Goal: Task Accomplishment & Management: Manage account settings

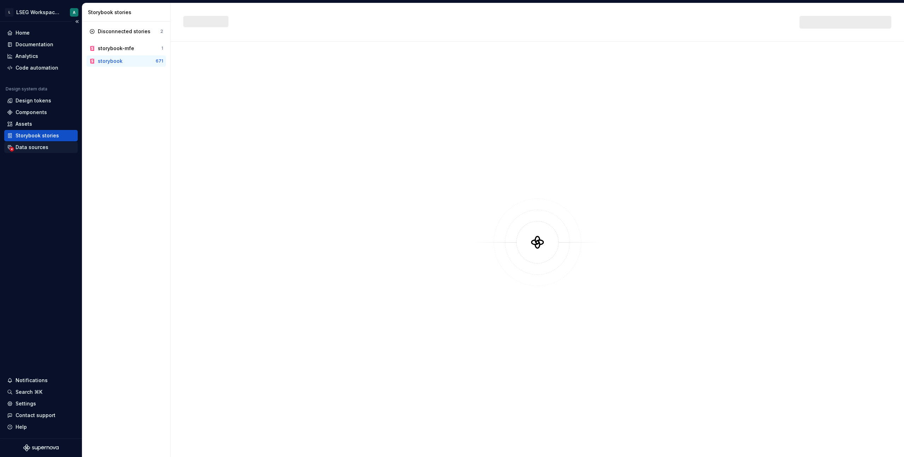
click at [31, 147] on div "Data sources" at bounding box center [32, 147] width 33 height 7
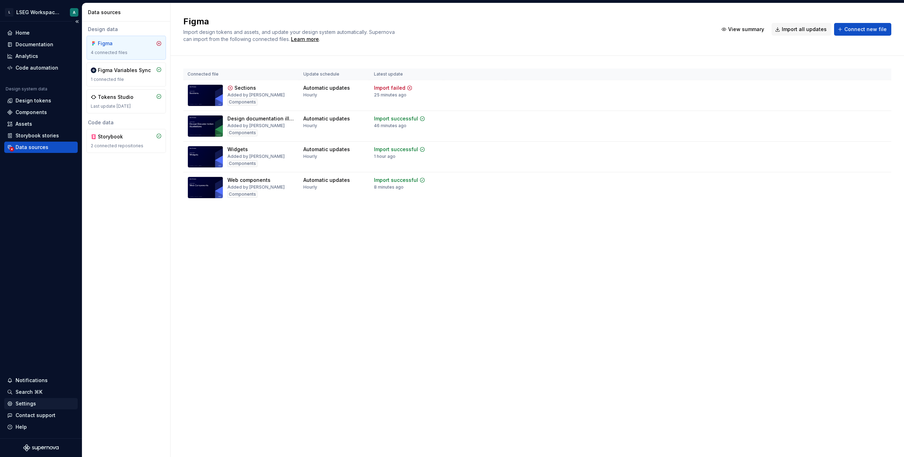
click at [35, 406] on div "Settings" at bounding box center [41, 403] width 68 height 7
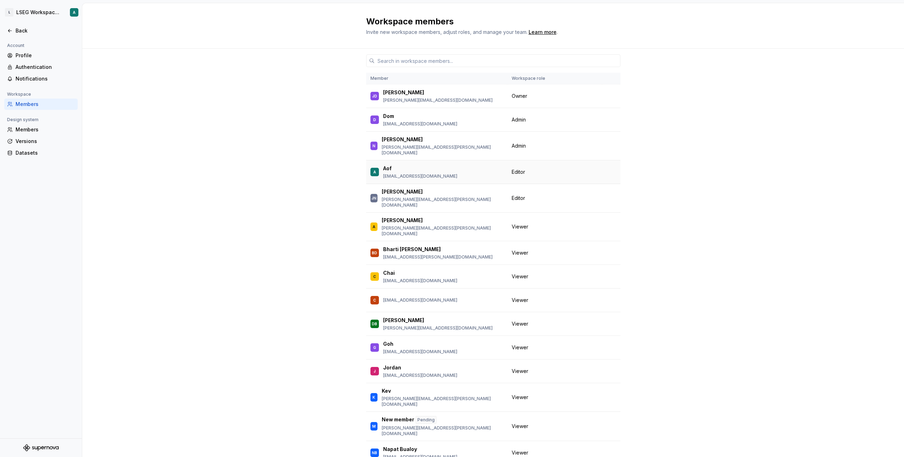
click at [516, 162] on td "Editor" at bounding box center [555, 172] width 95 height 24
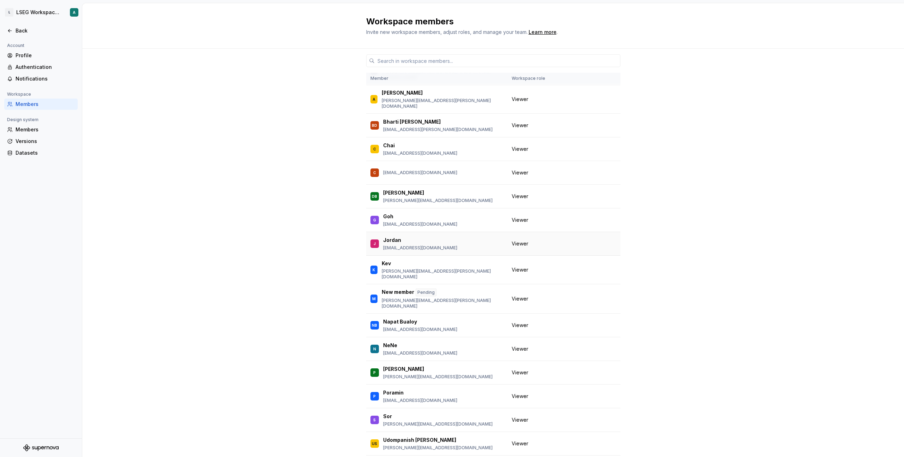
scroll to position [8, 0]
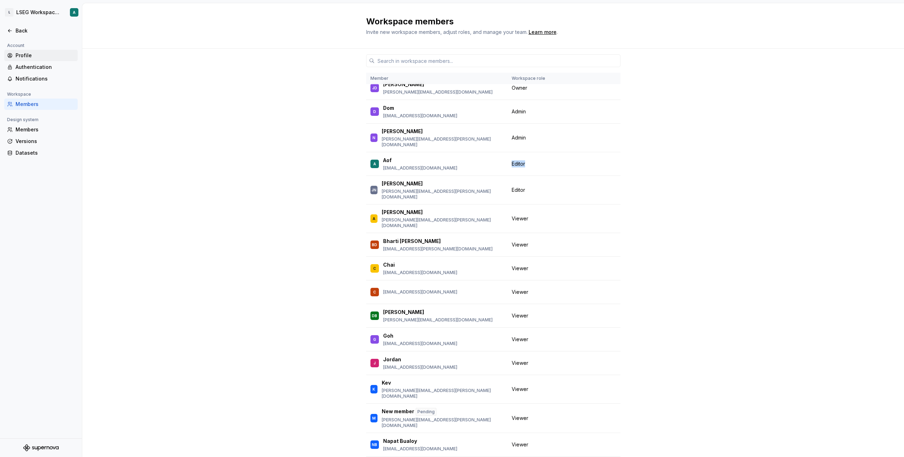
click at [23, 55] on div "Profile" at bounding box center [45, 55] width 59 height 7
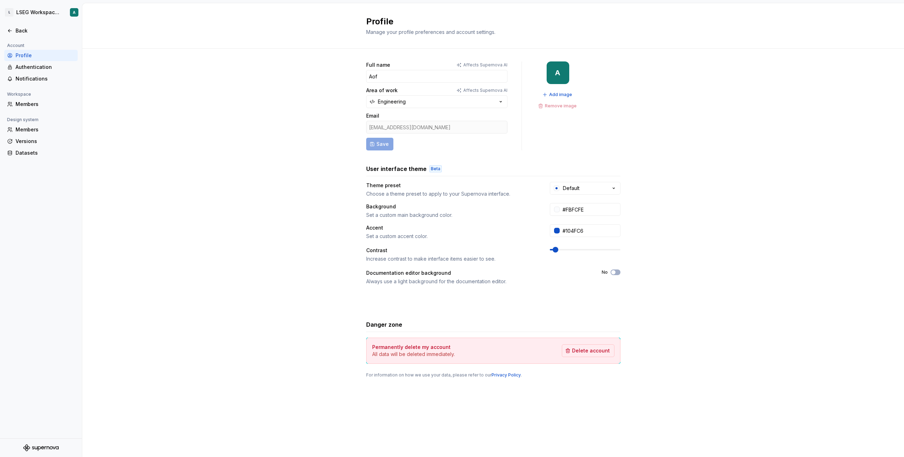
click at [22, 58] on div "Profile" at bounding box center [45, 55] width 59 height 7
click at [31, 71] on div "Authentication" at bounding box center [40, 66] width 73 height 11
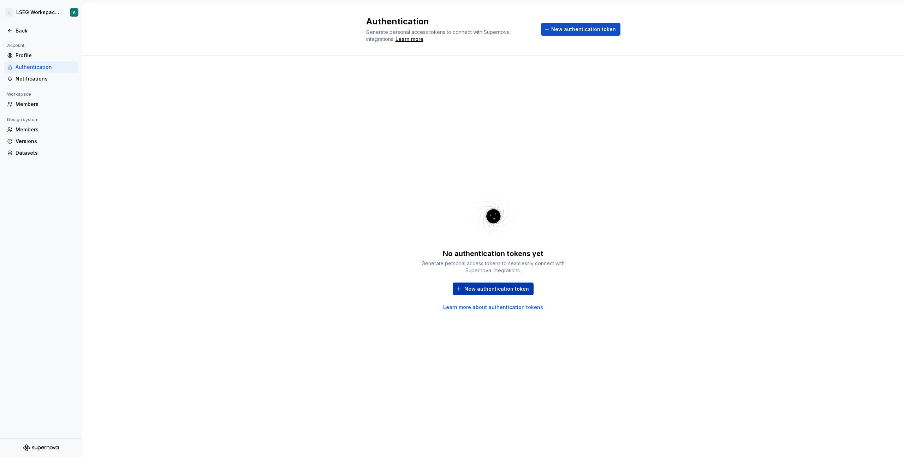
click at [490, 292] on span "New authentication token" at bounding box center [497, 288] width 65 height 7
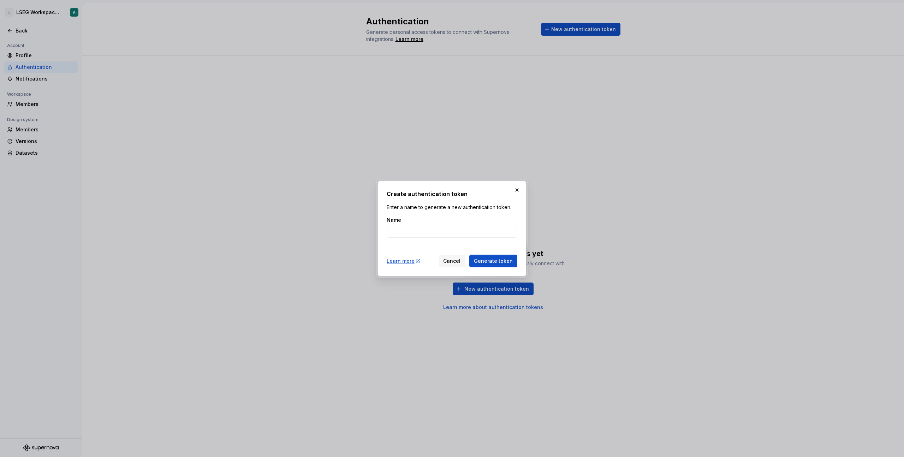
type input "d"
type input "s"
type input "st"
type input "s"
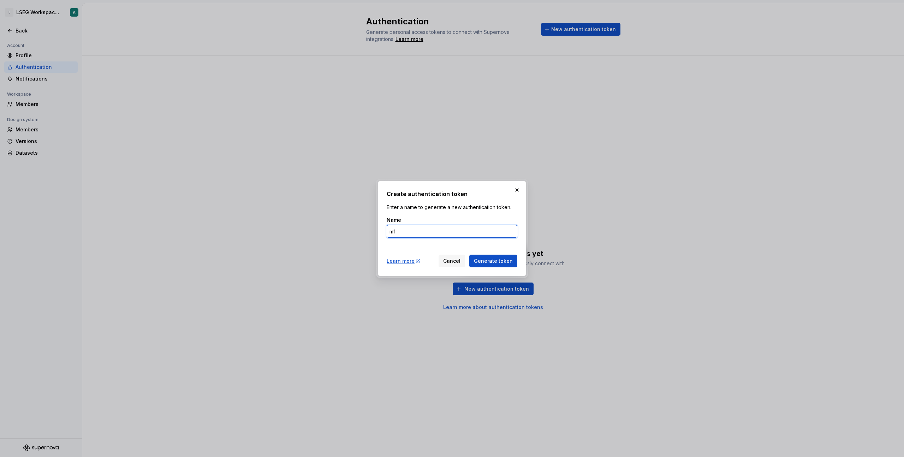
type input "m"
type input "mfe-storybook"
click at [491, 256] on button "Generate token" at bounding box center [493, 261] width 48 height 13
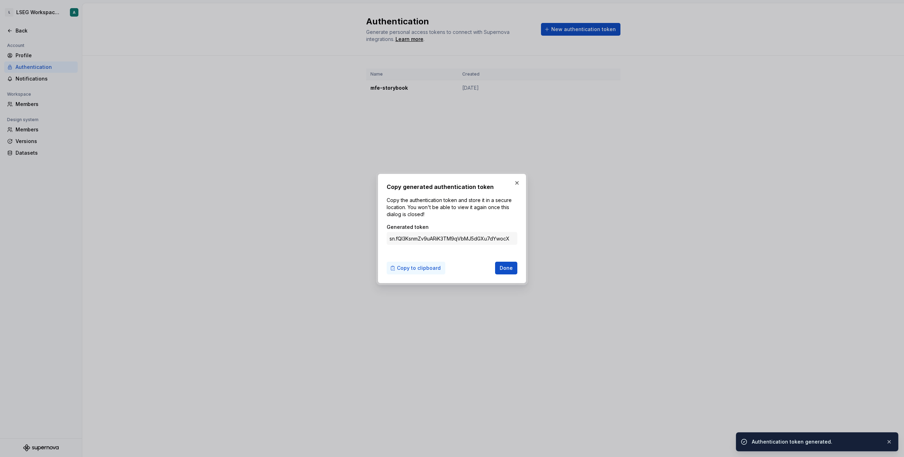
click at [425, 271] on span "Copy to clipboard" at bounding box center [419, 268] width 44 height 7
click at [510, 269] on span "Done" at bounding box center [506, 268] width 13 height 7
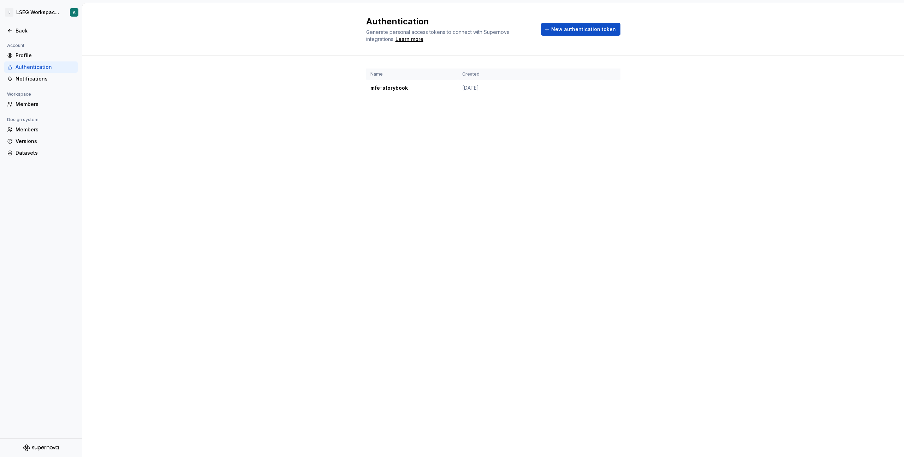
click at [34, 117] on div "Design system" at bounding box center [22, 120] width 37 height 8
click at [32, 142] on div "Versions" at bounding box center [45, 141] width 59 height 7
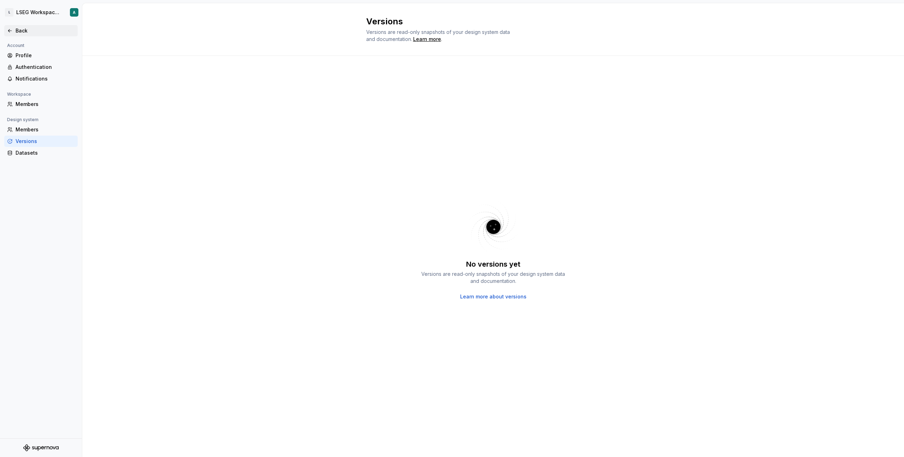
click at [14, 31] on div "Back" at bounding box center [41, 30] width 68 height 7
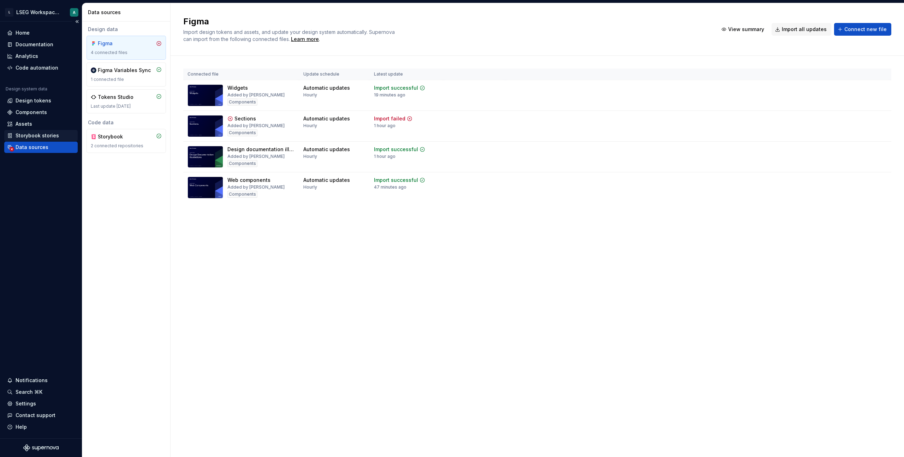
click at [38, 137] on div "Storybook stories" at bounding box center [37, 135] width 43 height 7
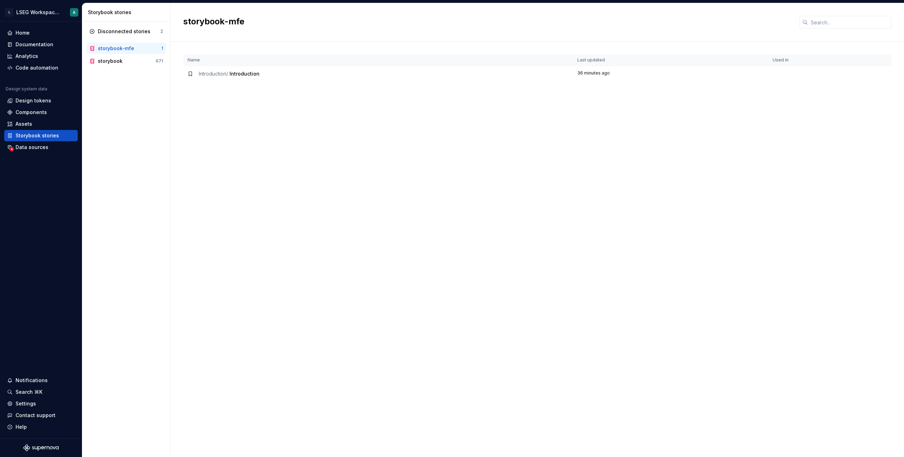
click at [239, 73] on span "Introduction" at bounding box center [245, 74] width 30 height 6
click at [252, 83] on div "Name Last updated Used in Introduction / Introduction 36 minutes ago" at bounding box center [537, 255] width 708 height 403
click at [120, 60] on div "storybook" at bounding box center [110, 61] width 25 height 7
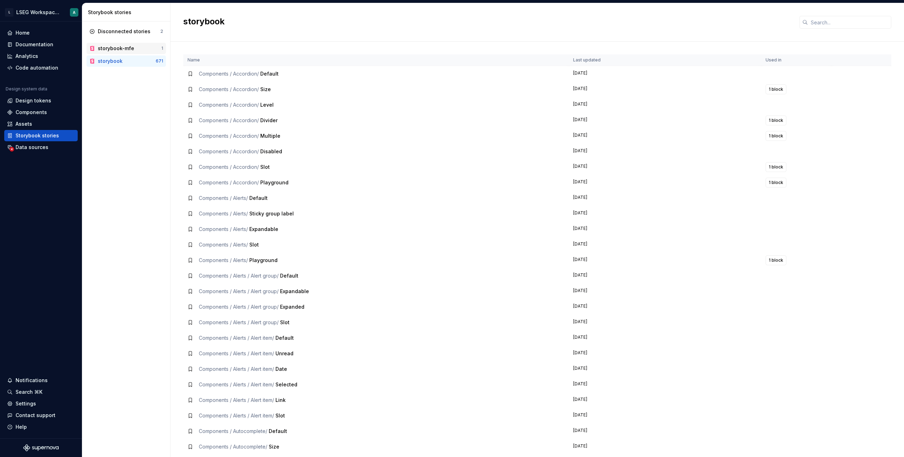
click at [120, 49] on div "storybook-mfe" at bounding box center [116, 48] width 36 height 7
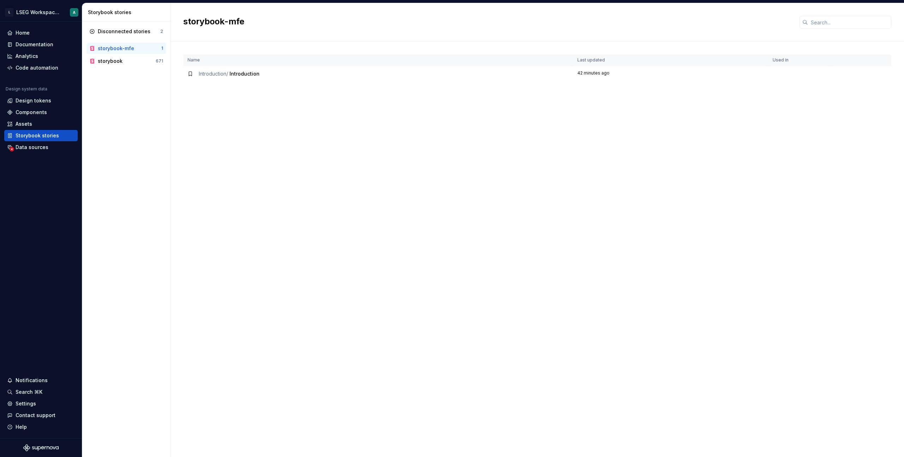
click at [405, 131] on div "Name Last updated Used in Introduction / Introduction 42 minutes ago" at bounding box center [537, 255] width 708 height 403
click at [201, 75] on span "Introduction /" at bounding box center [213, 74] width 29 height 6
click at [190, 74] on icon at bounding box center [191, 74] width 6 height 6
click at [372, 79] on td "Introduction / Introduction" at bounding box center [378, 74] width 390 height 16
click at [129, 60] on div "storybook" at bounding box center [127, 61] width 58 height 7
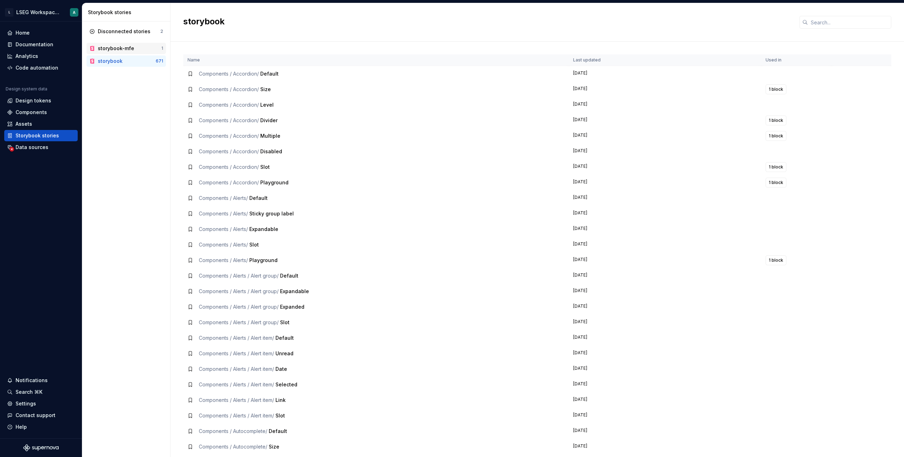
click at [127, 49] on div "storybook-mfe" at bounding box center [116, 48] width 36 height 7
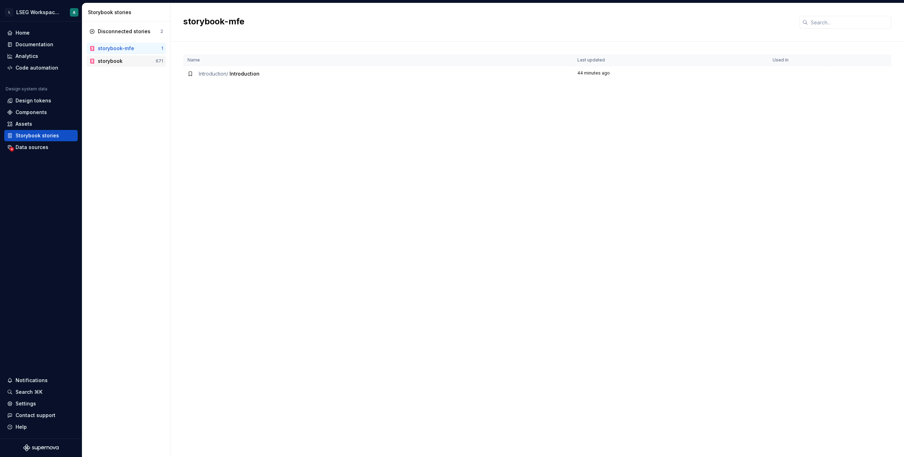
click at [132, 65] on div "storybook 671" at bounding box center [126, 60] width 79 height 11
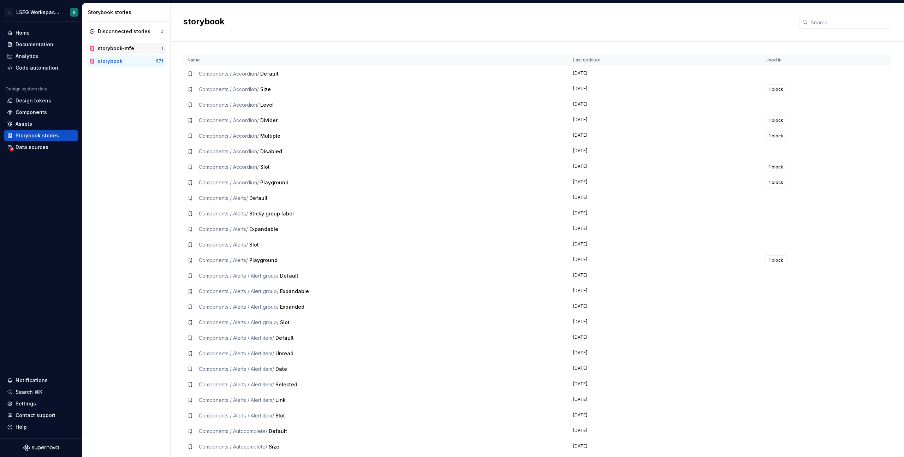
click at [119, 49] on div "storybook-mfe" at bounding box center [116, 48] width 36 height 7
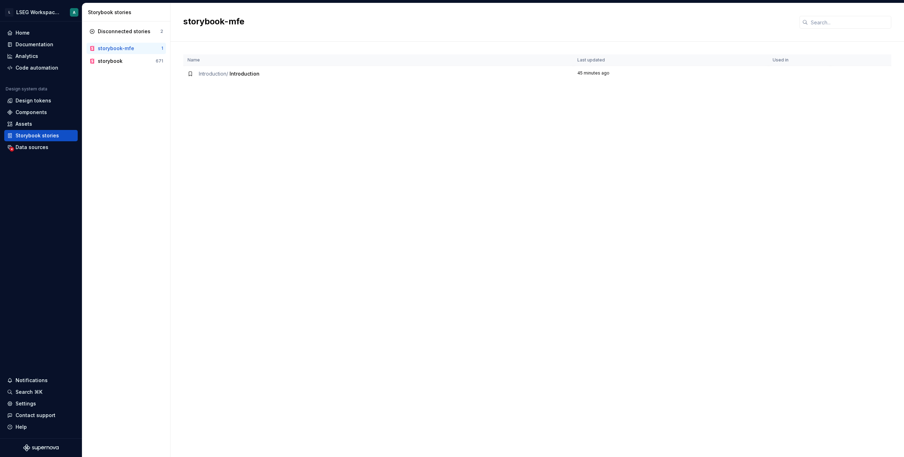
click at [140, 156] on div "Disconnected stories 2 storybook-mfe 1 storybook 671" at bounding box center [126, 240] width 88 height 436
click at [125, 63] on div "storybook" at bounding box center [127, 61] width 58 height 7
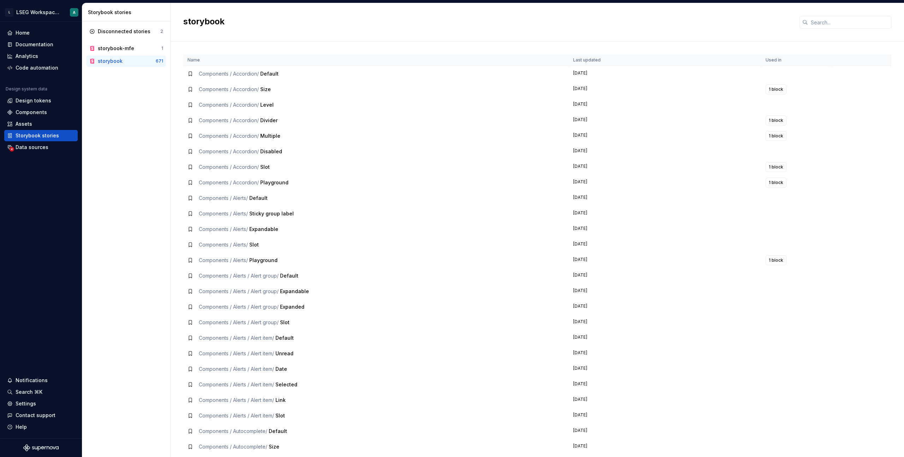
click at [109, 11] on div "Storybook stories" at bounding box center [127, 12] width 79 height 7
click at [122, 79] on div "Disconnected stories 2 storybook-mfe 1 storybook 671" at bounding box center [126, 240] width 88 height 436
click at [149, 170] on div "Disconnected stories 2 storybook-mfe 1 storybook 671" at bounding box center [126, 240] width 88 height 436
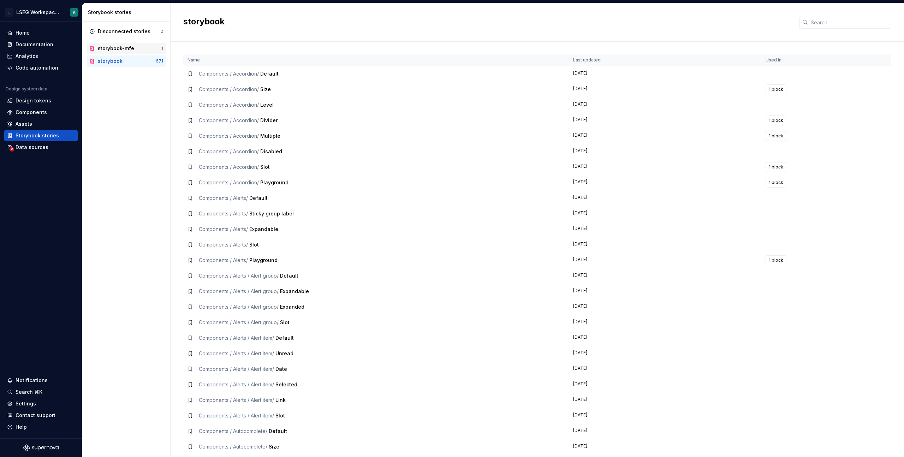
click at [118, 46] on div "storybook-mfe" at bounding box center [116, 48] width 36 height 7
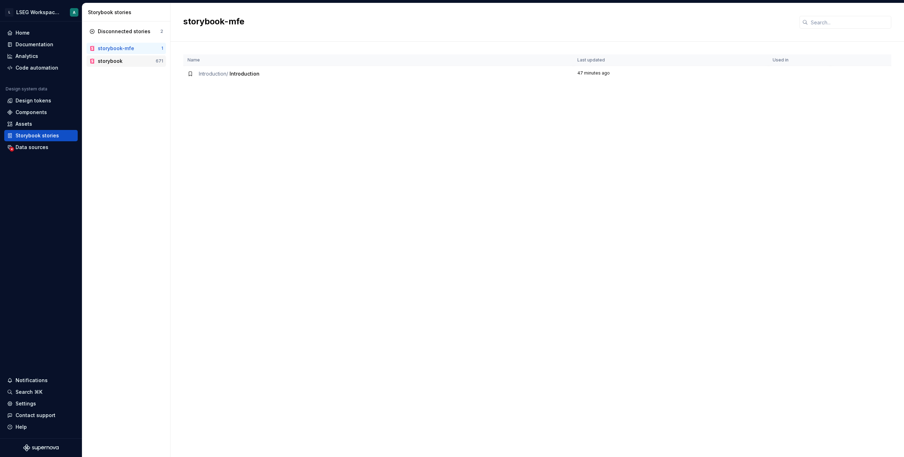
click at [122, 58] on div "storybook" at bounding box center [127, 61] width 58 height 7
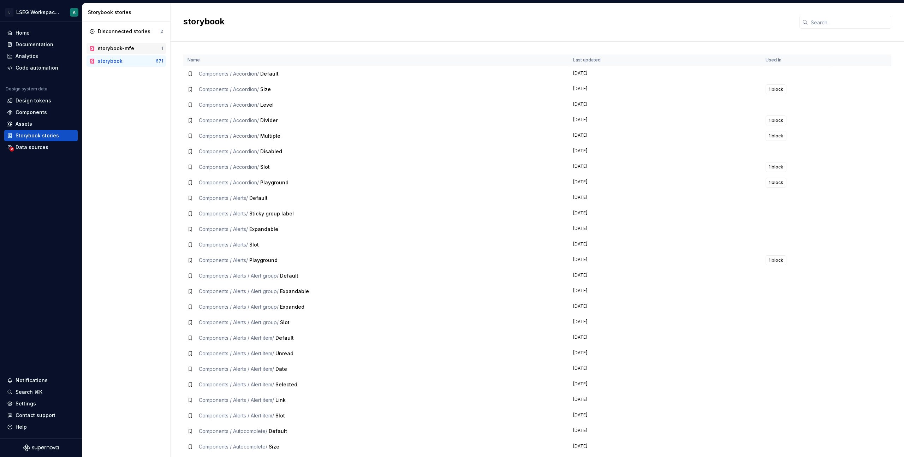
click at [126, 48] on div "storybook-mfe" at bounding box center [116, 48] width 36 height 7
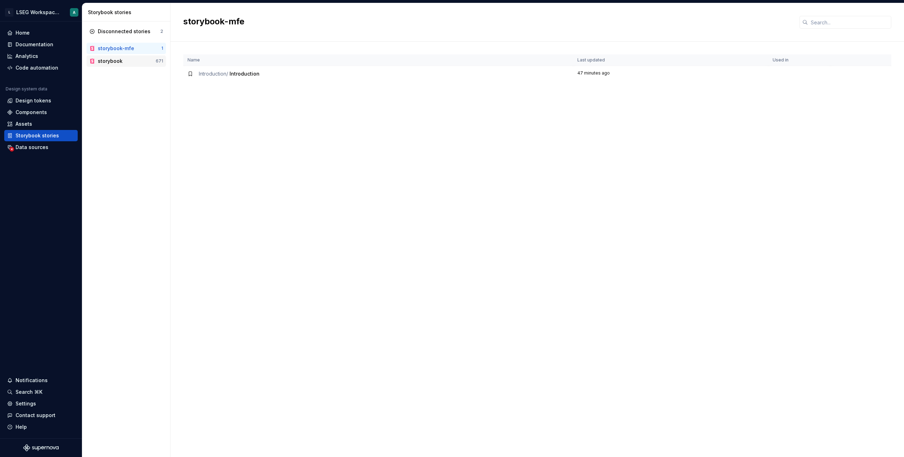
click at [128, 57] on div "storybook 671" at bounding box center [126, 60] width 79 height 11
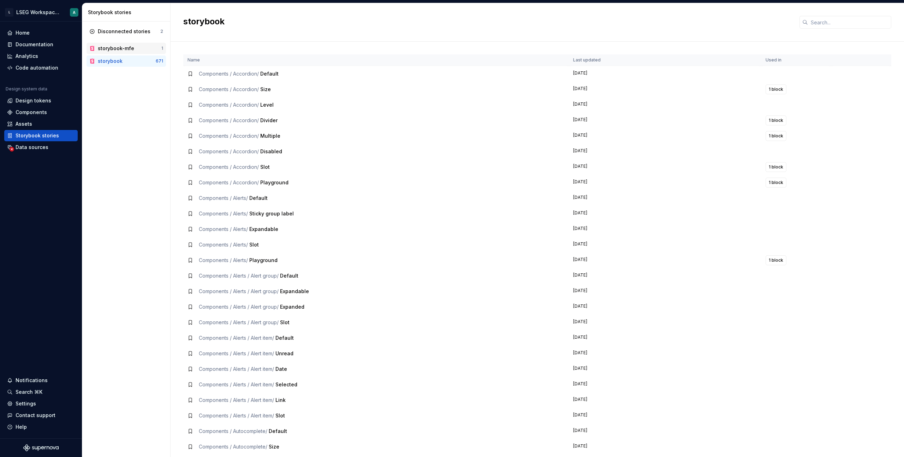
click at [124, 49] on div "storybook-mfe" at bounding box center [116, 48] width 36 height 7
click at [132, 110] on div "Disconnected stories 2 storybook-mfe 1 storybook 671" at bounding box center [126, 240] width 88 height 436
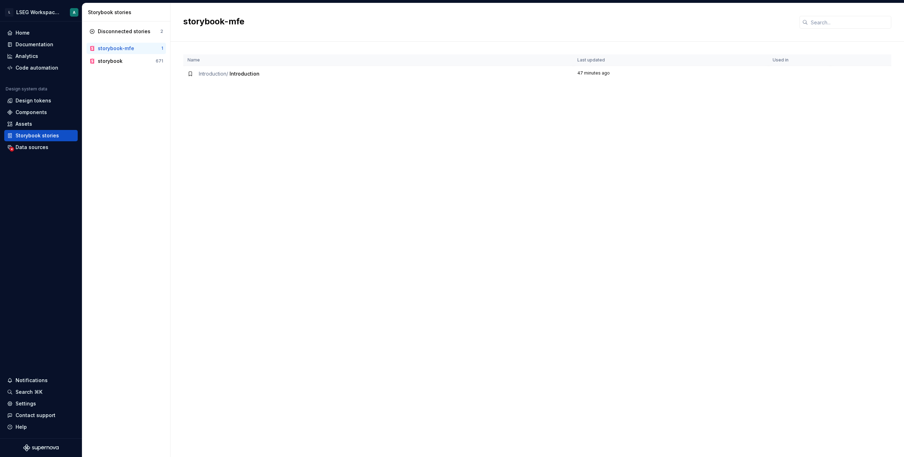
click at [132, 110] on div "Disconnected stories 2 storybook-mfe 1 storybook 671" at bounding box center [126, 240] width 88 height 436
